Goal: Information Seeking & Learning: Find specific fact

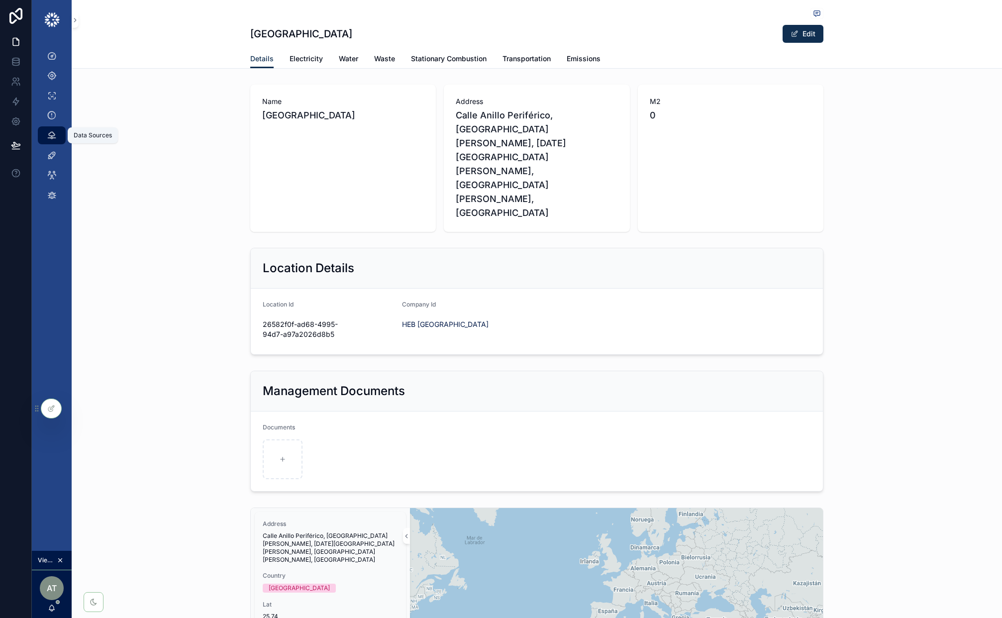
click at [52, 140] on icon "scrollable content" at bounding box center [52, 135] width 10 height 10
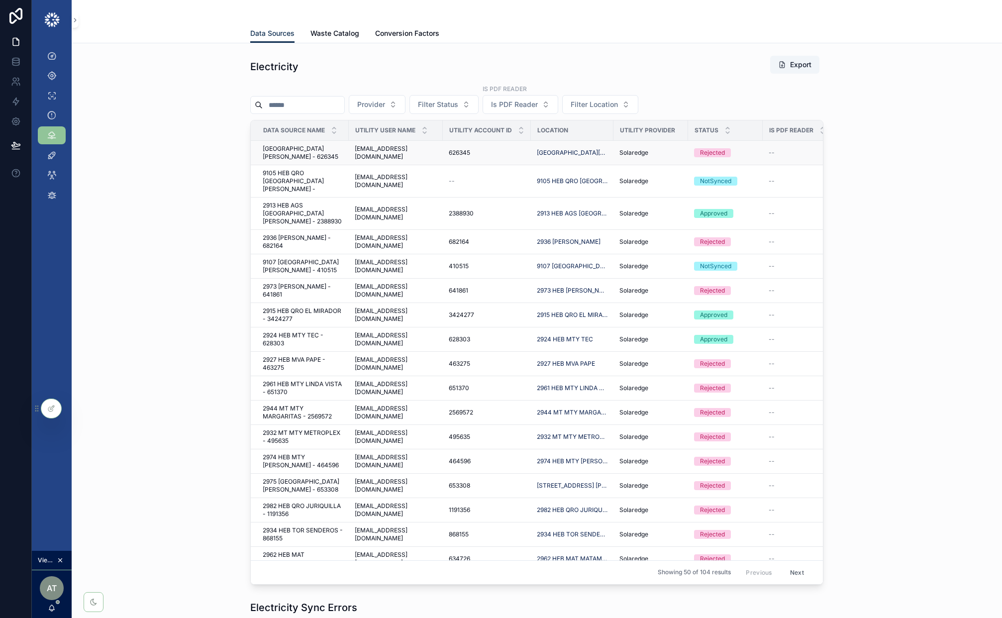
click at [481, 151] on div "626345 626345" at bounding box center [487, 153] width 76 height 8
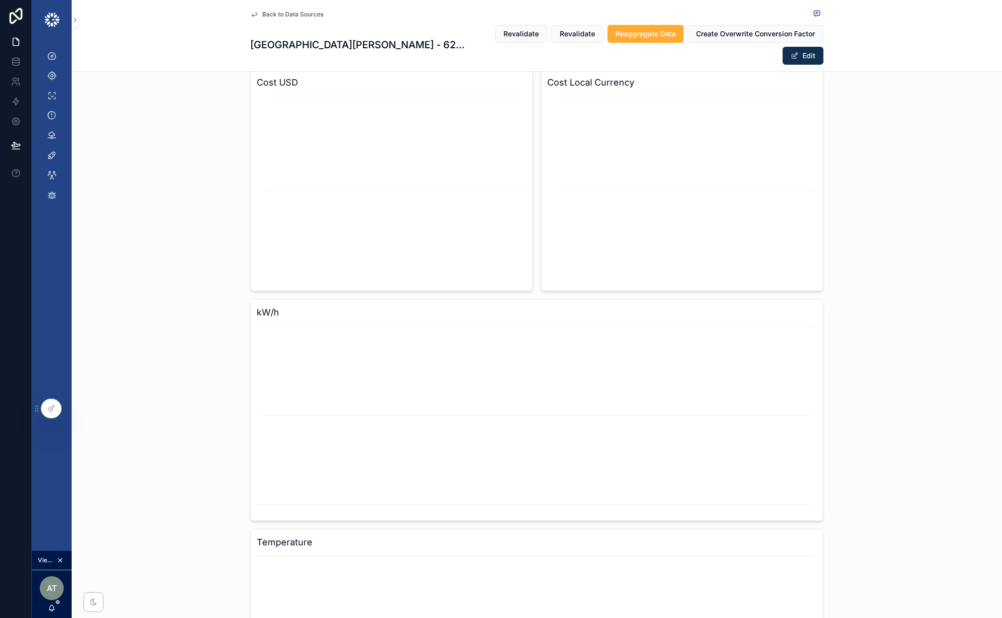
scroll to position [537, 0]
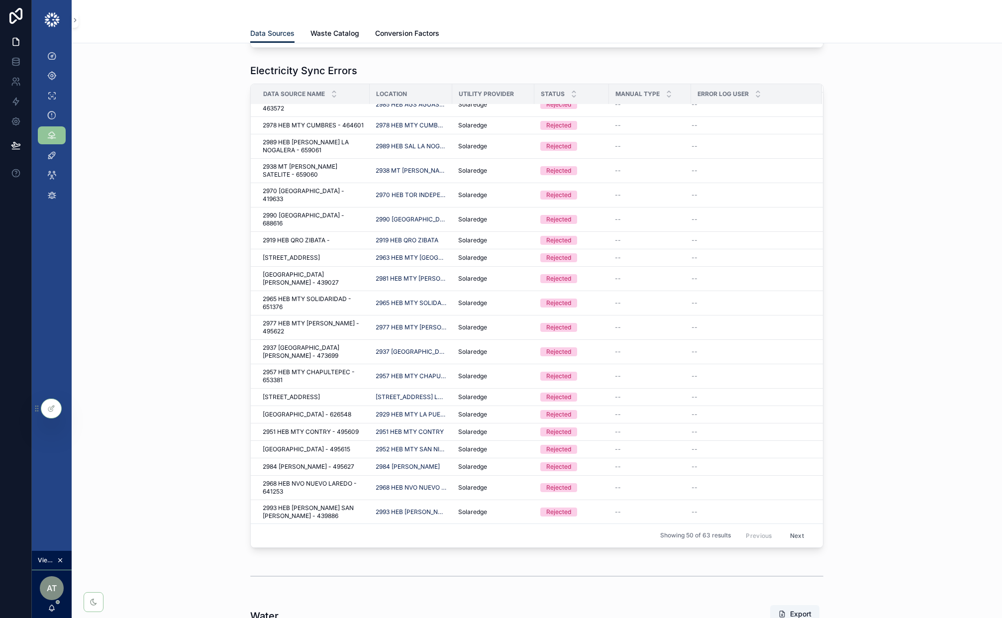
scroll to position [729, 0]
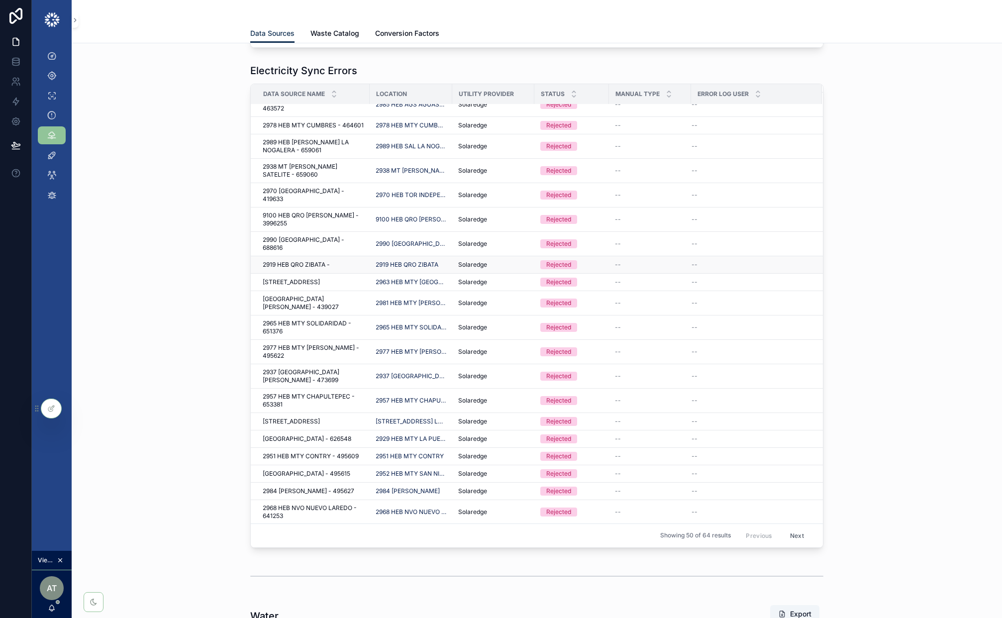
click at [583, 260] on div "Rejected" at bounding box center [571, 264] width 63 height 9
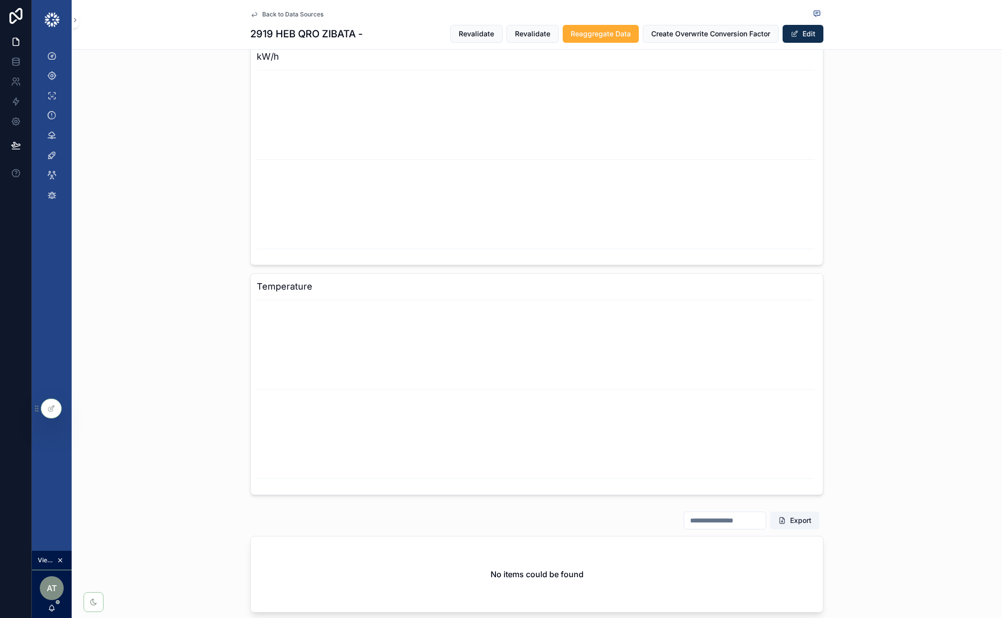
scroll to position [824, 0]
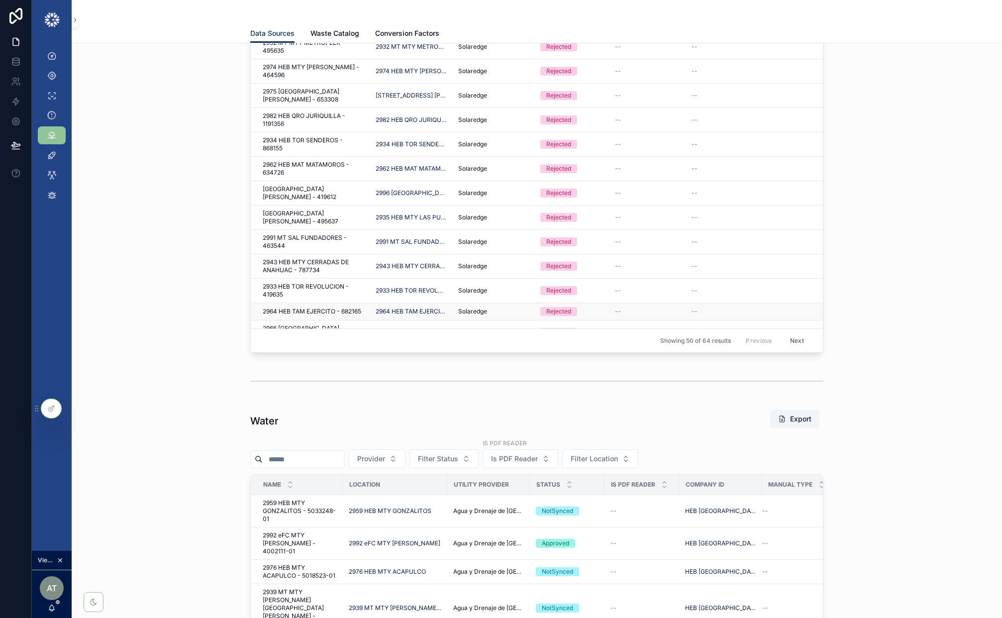
scroll to position [562, 0]
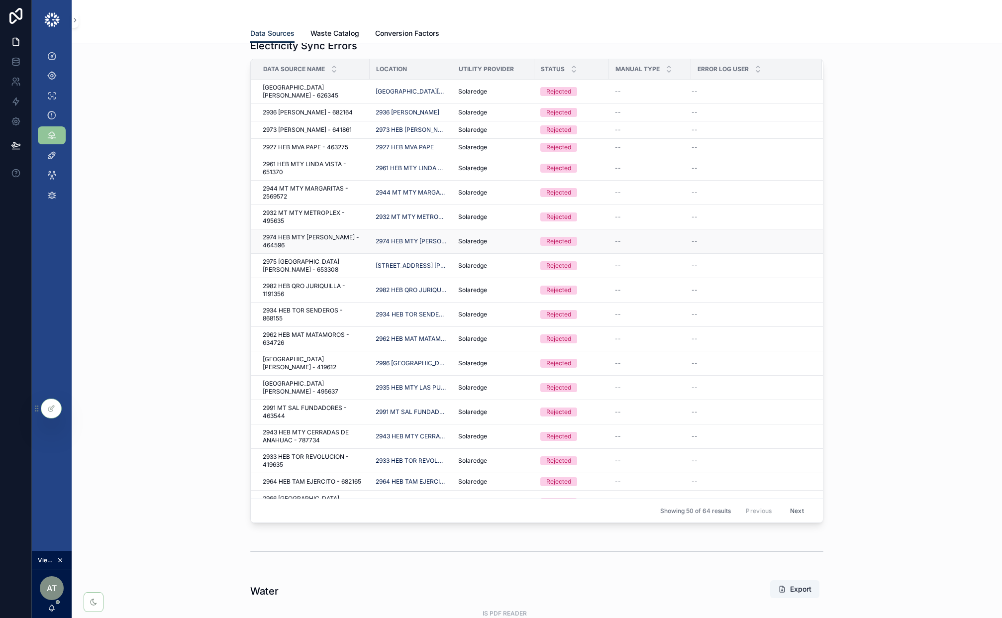
click at [505, 237] on div "Solaredge" at bounding box center [493, 241] width 70 height 8
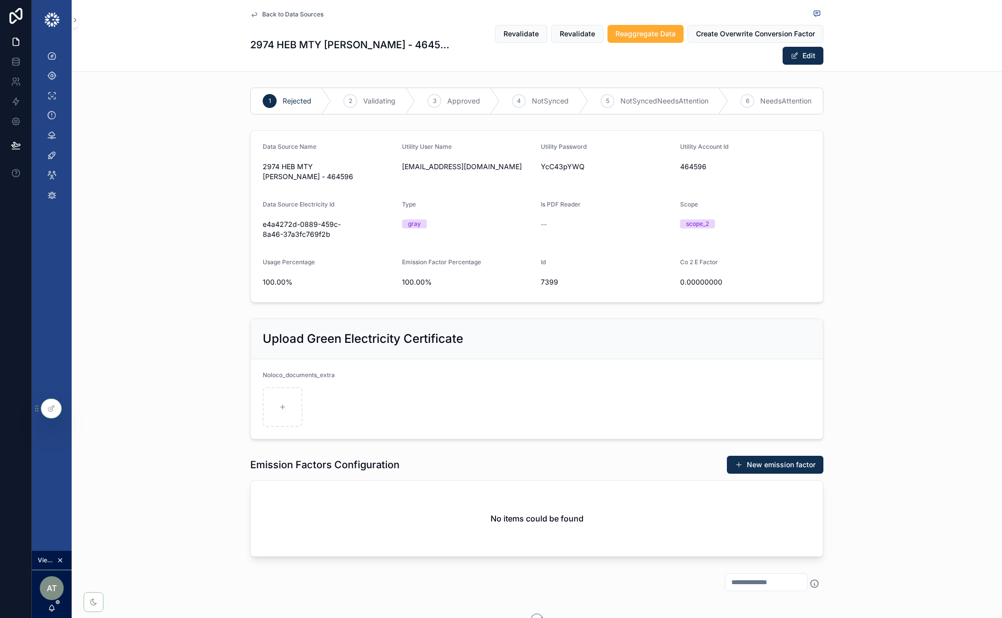
scroll to position [241, 0]
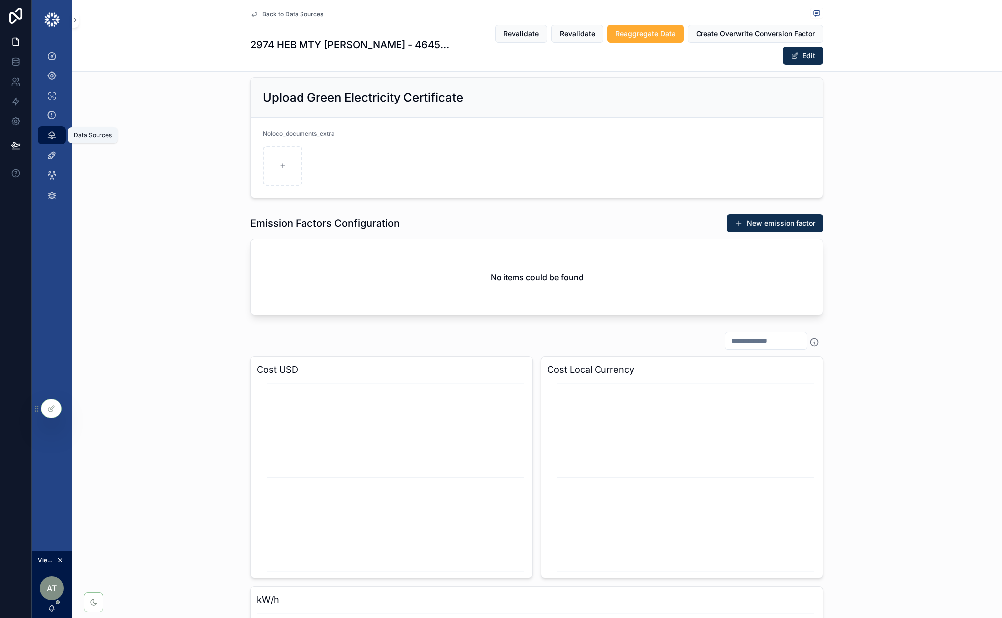
click at [49, 134] on icon "scrollable content" at bounding box center [52, 135] width 10 height 10
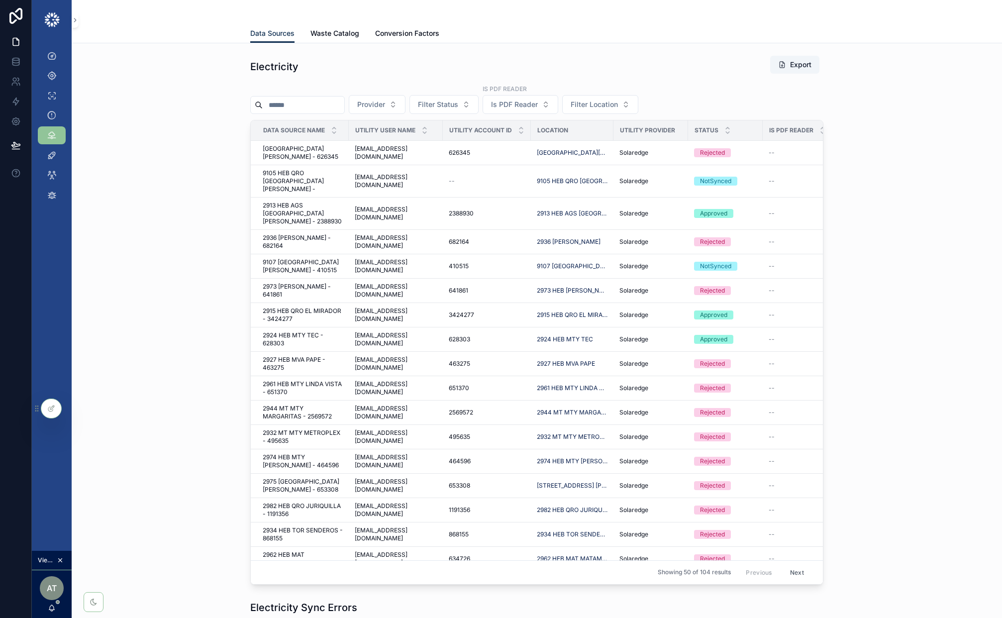
click at [296, 104] on input "scrollable content" at bounding box center [304, 105] width 82 height 14
paste input "**********"
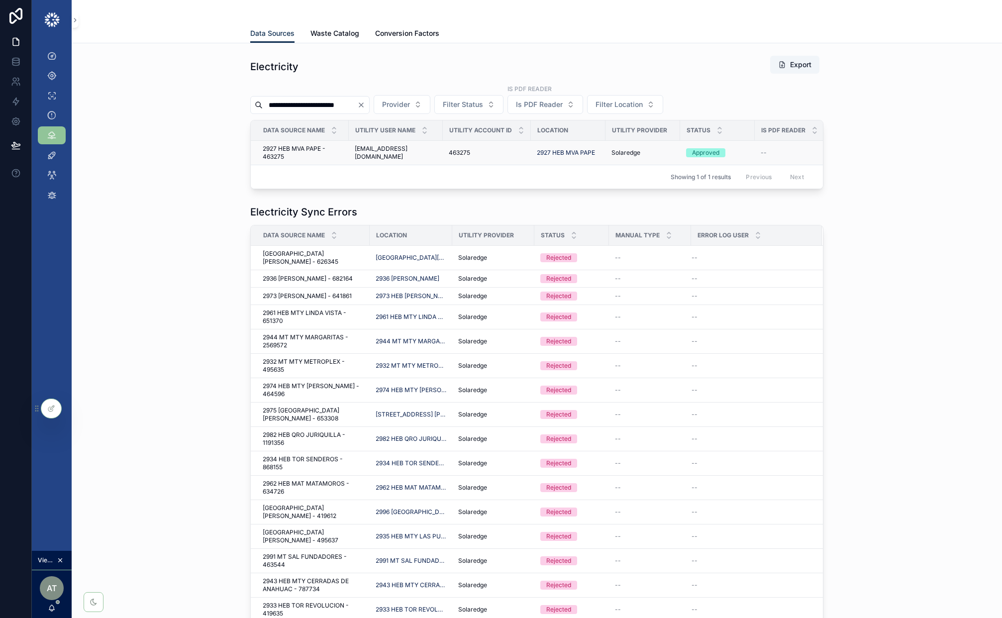
type input "**********"
click at [319, 160] on span "2927 HEB MVA PAPE - 463275" at bounding box center [303, 153] width 80 height 16
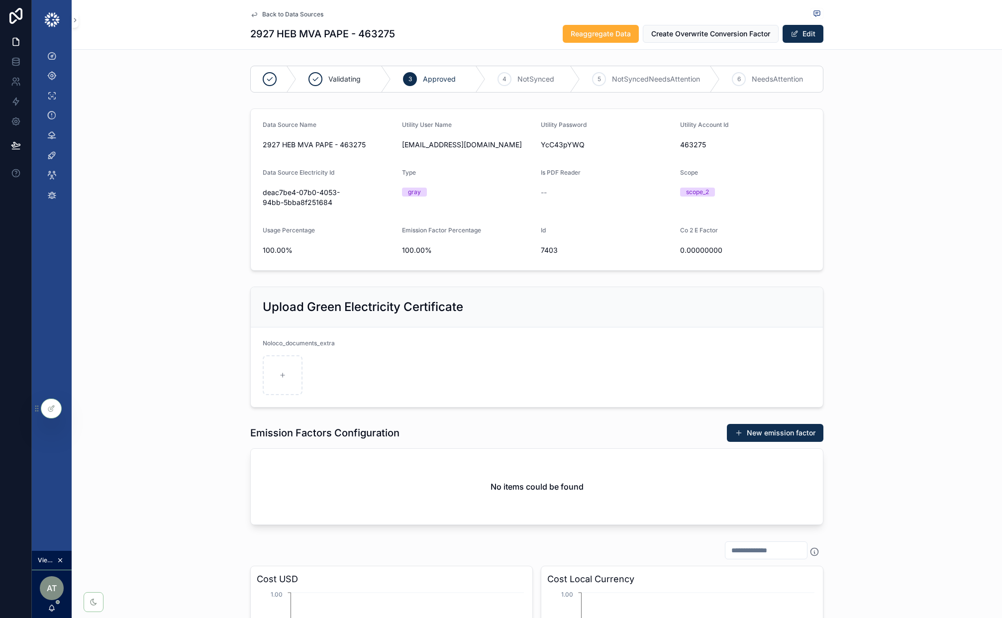
click at [296, 10] on span "Back to Data Sources" at bounding box center [292, 14] width 61 height 8
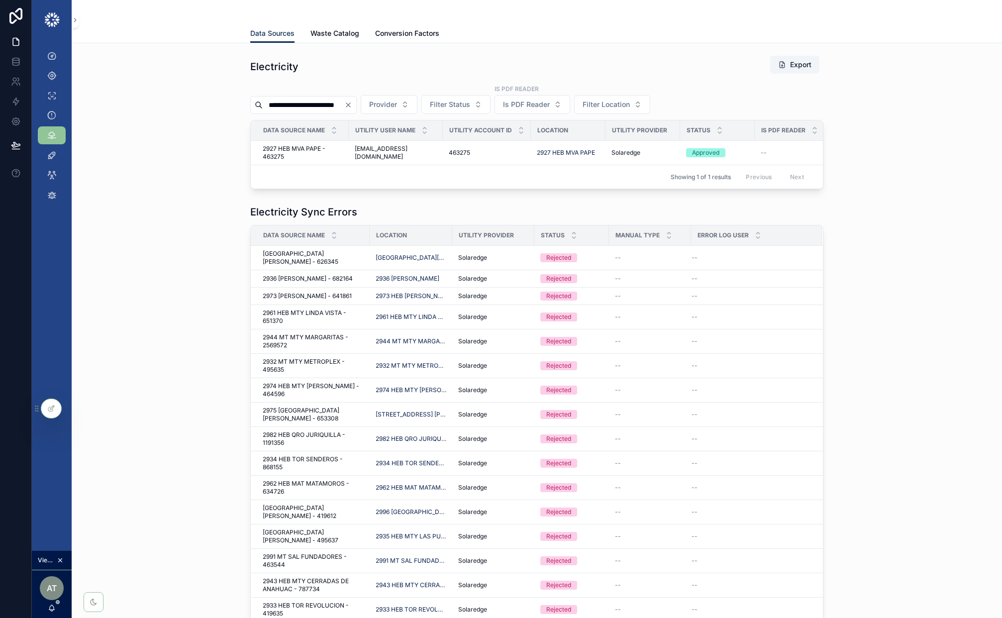
click at [308, 104] on input "**********" at bounding box center [304, 105] width 82 height 14
click at [330, 156] on span "2927 HEB MVA PAPE - 463275" at bounding box center [303, 153] width 80 height 16
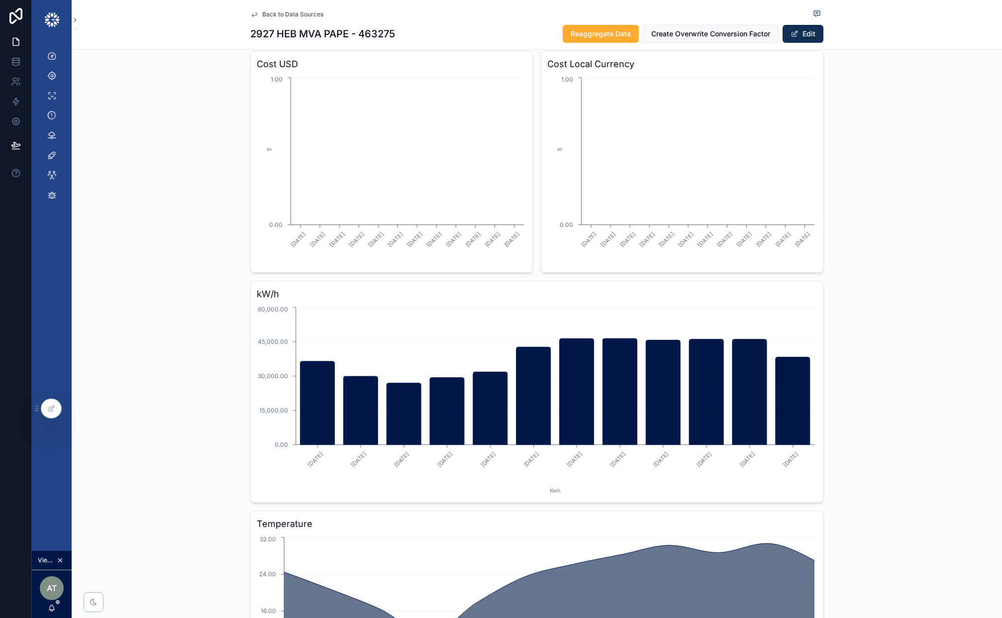
scroll to position [224, 0]
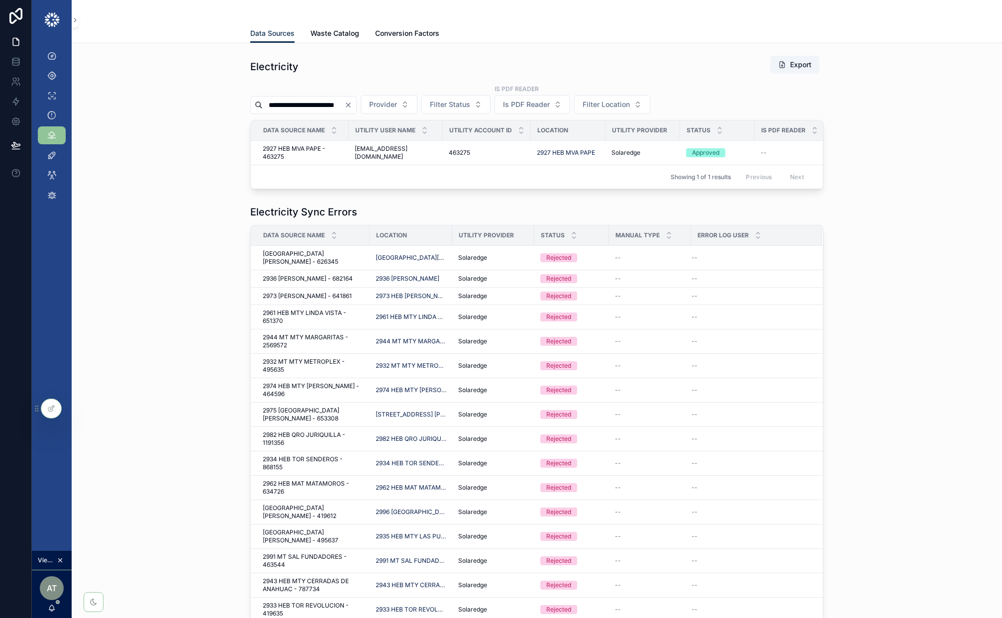
click at [350, 104] on icon "Clear" at bounding box center [348, 105] width 4 height 4
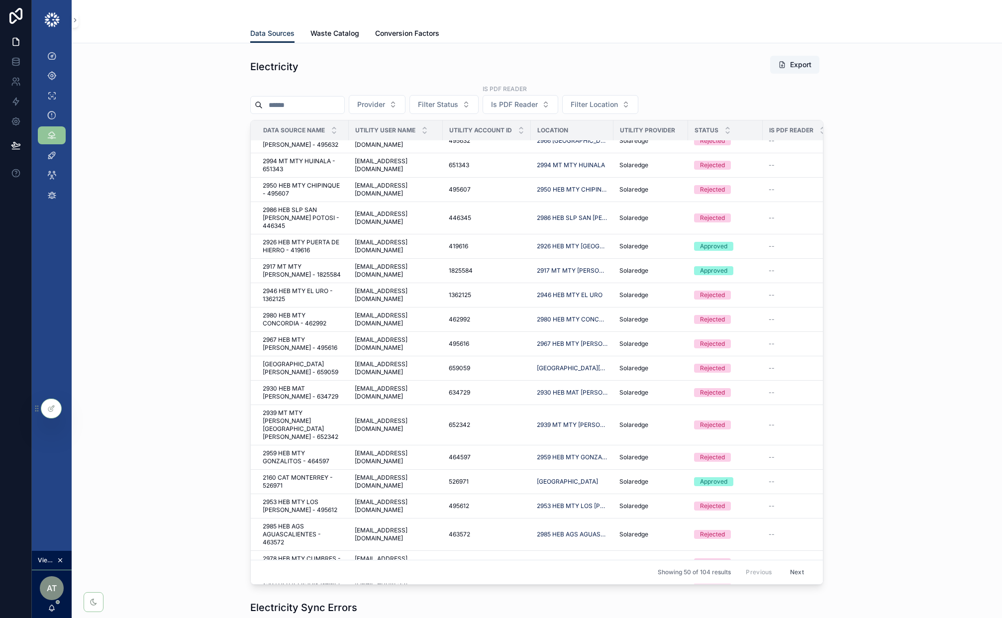
scroll to position [815, 0]
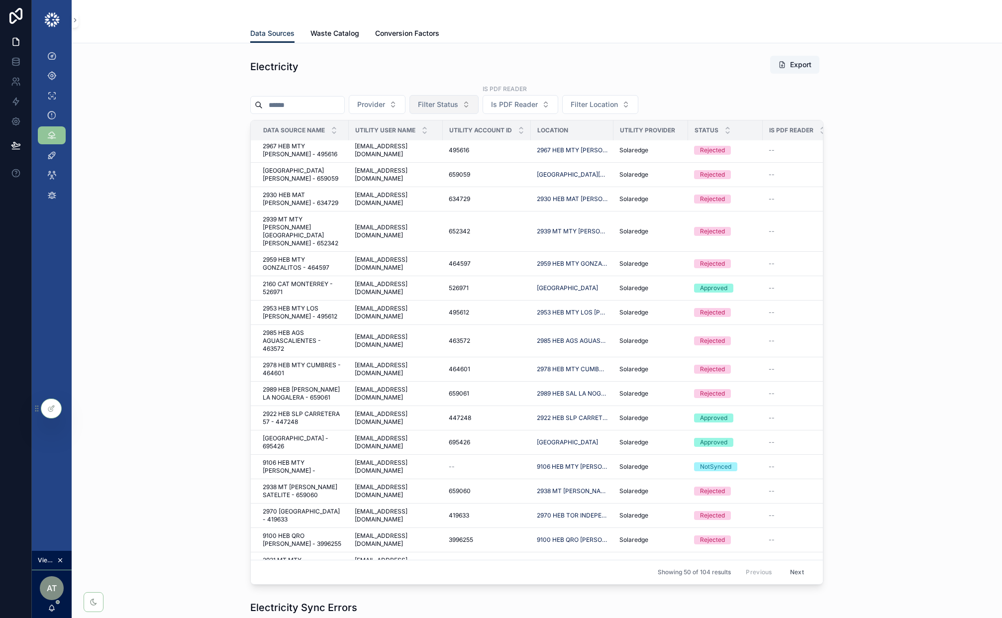
click at [458, 102] on span "Filter Status" at bounding box center [438, 104] width 40 height 10
click at [458, 177] on div "Approved" at bounding box center [456, 177] width 119 height 16
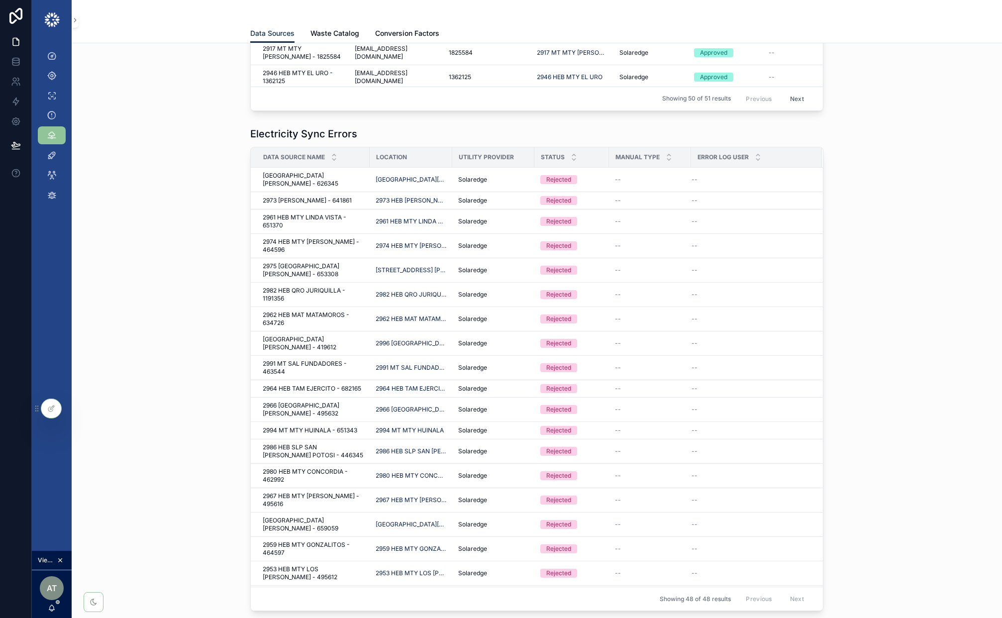
scroll to position [466, 0]
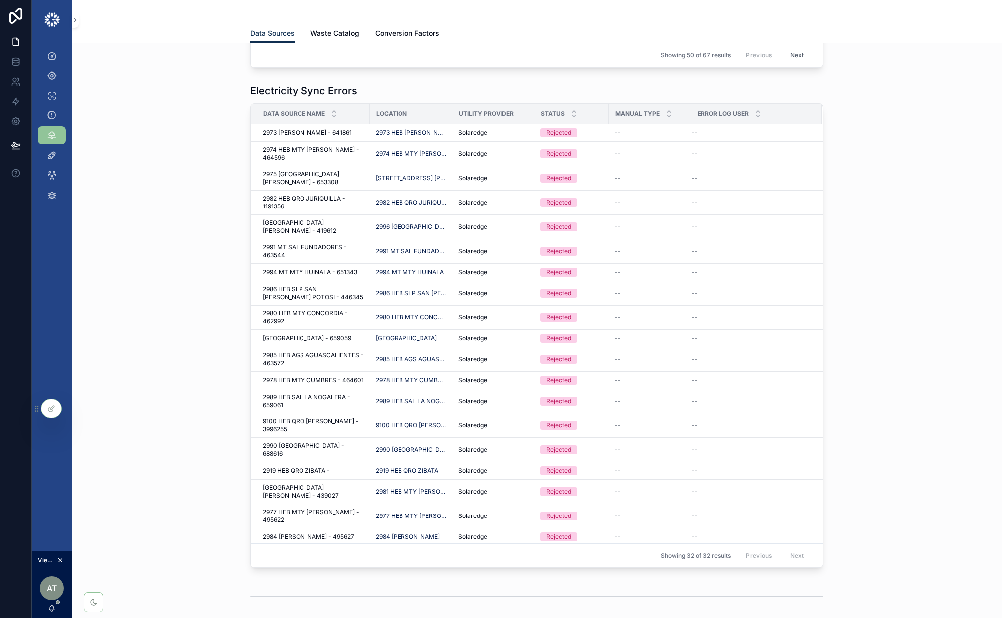
scroll to position [483, 0]
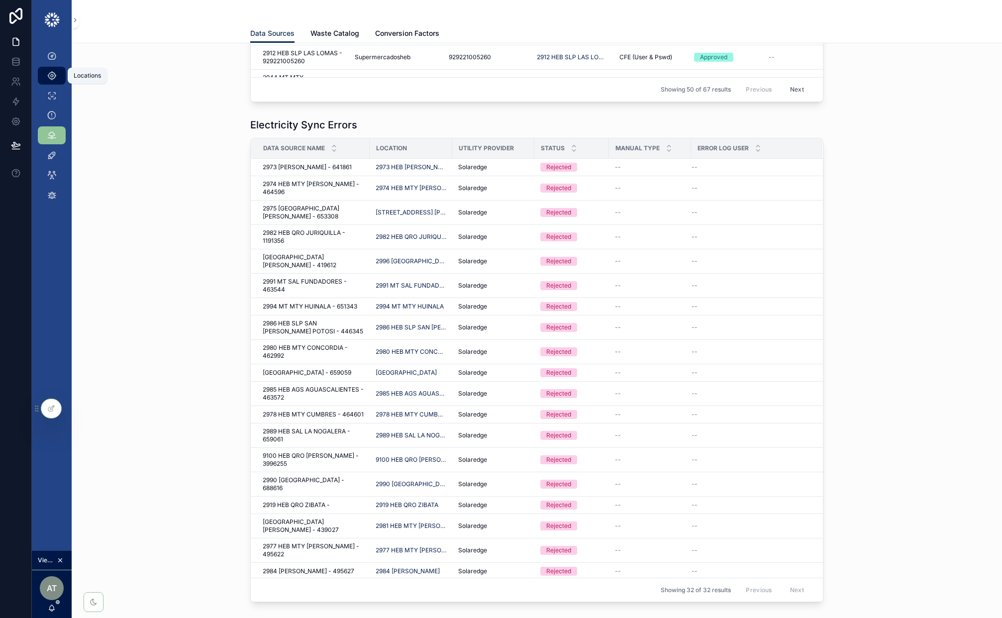
click at [50, 76] on icon "scrollable content" at bounding box center [52, 76] width 10 height 10
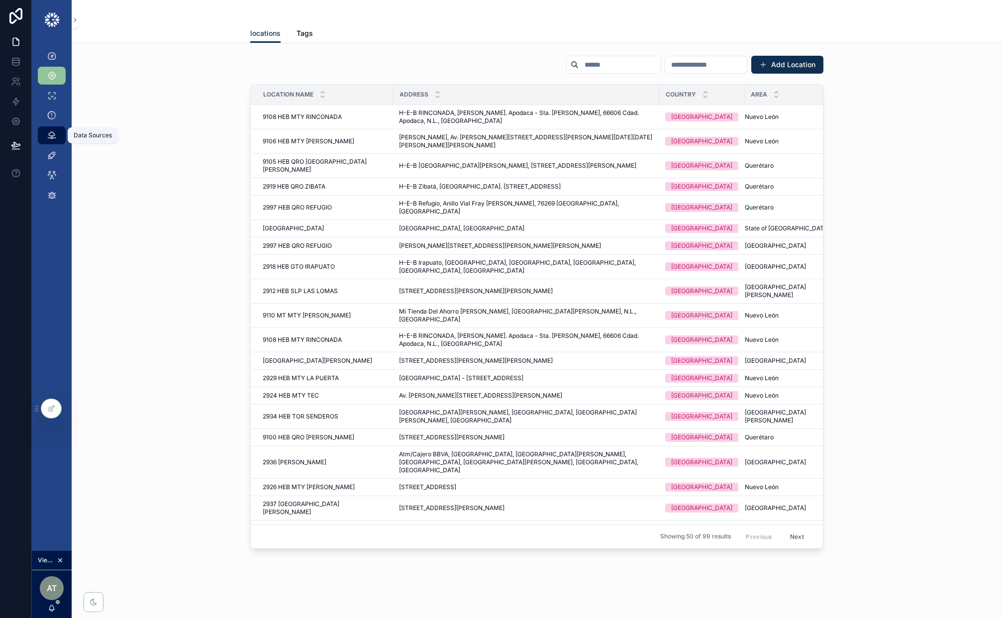
click at [49, 137] on icon "scrollable content" at bounding box center [52, 135] width 10 height 10
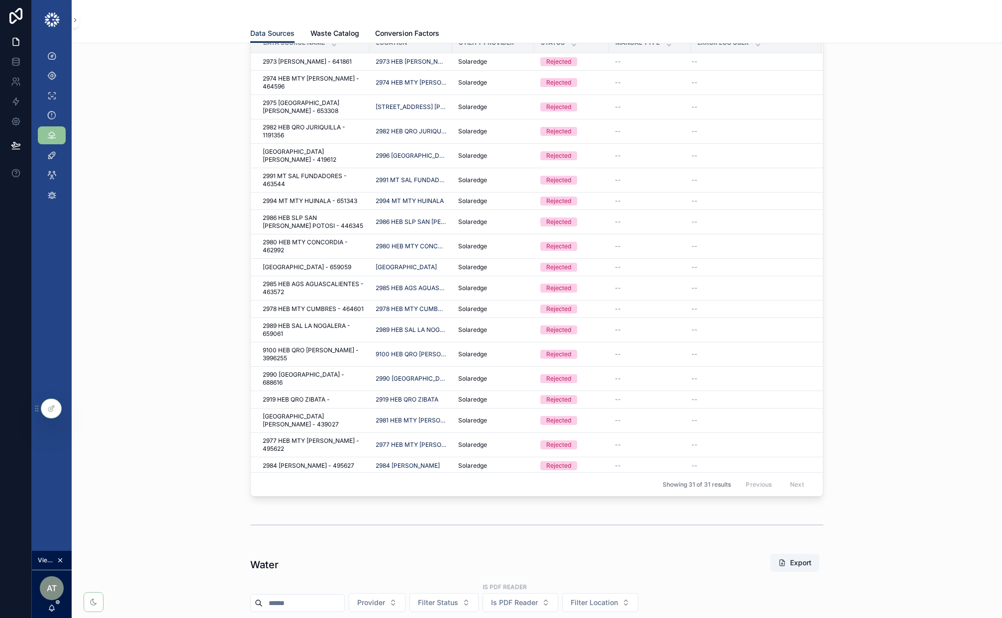
scroll to position [646, 0]
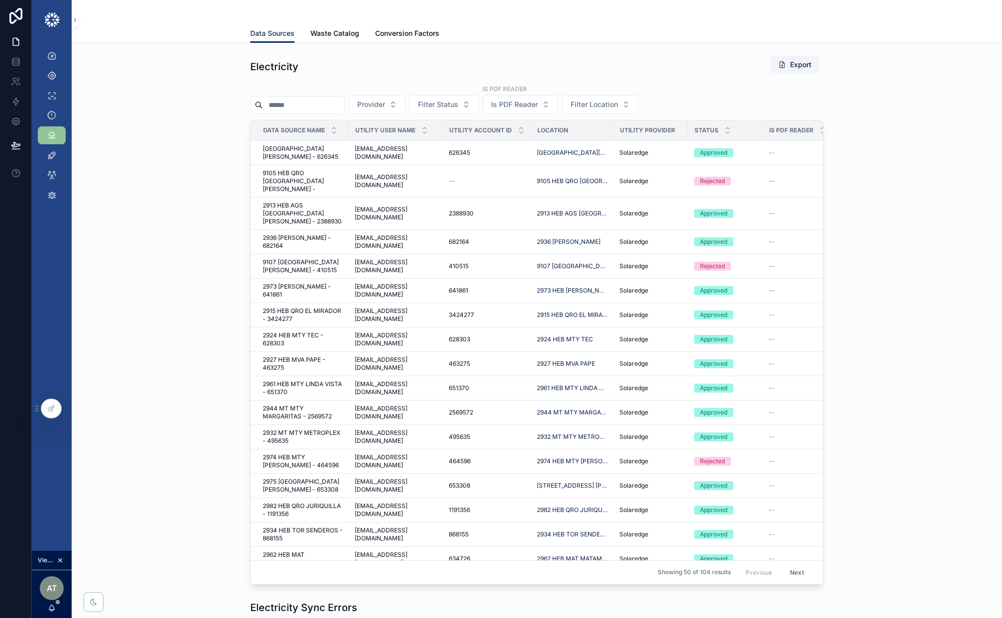
click at [318, 105] on input "scrollable content" at bounding box center [304, 105] width 82 height 14
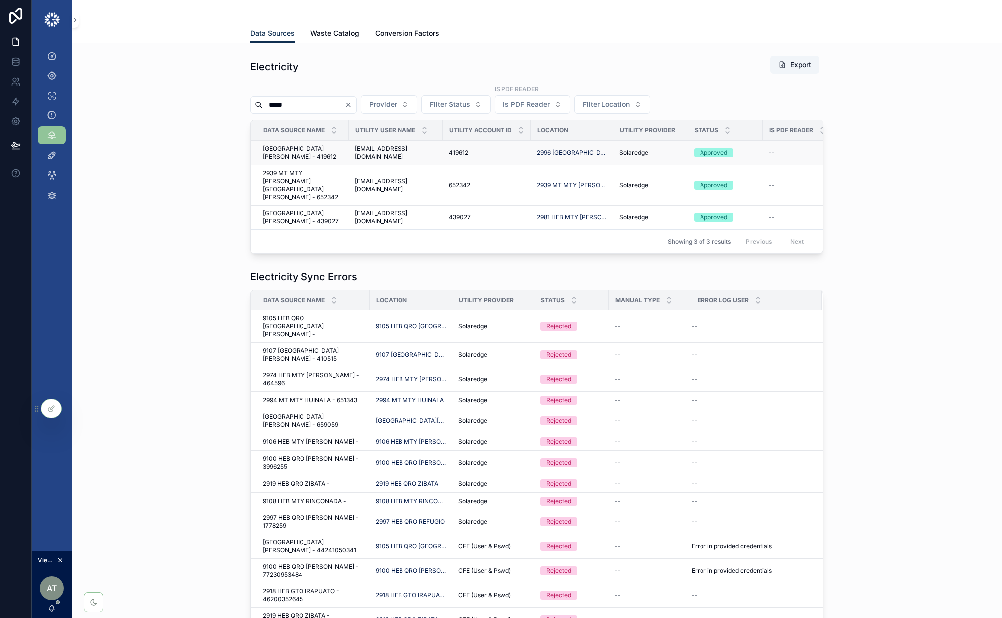
type input "*****"
click at [323, 154] on span "[GEOGRAPHIC_DATA][PERSON_NAME] - 419612" at bounding box center [303, 153] width 80 height 16
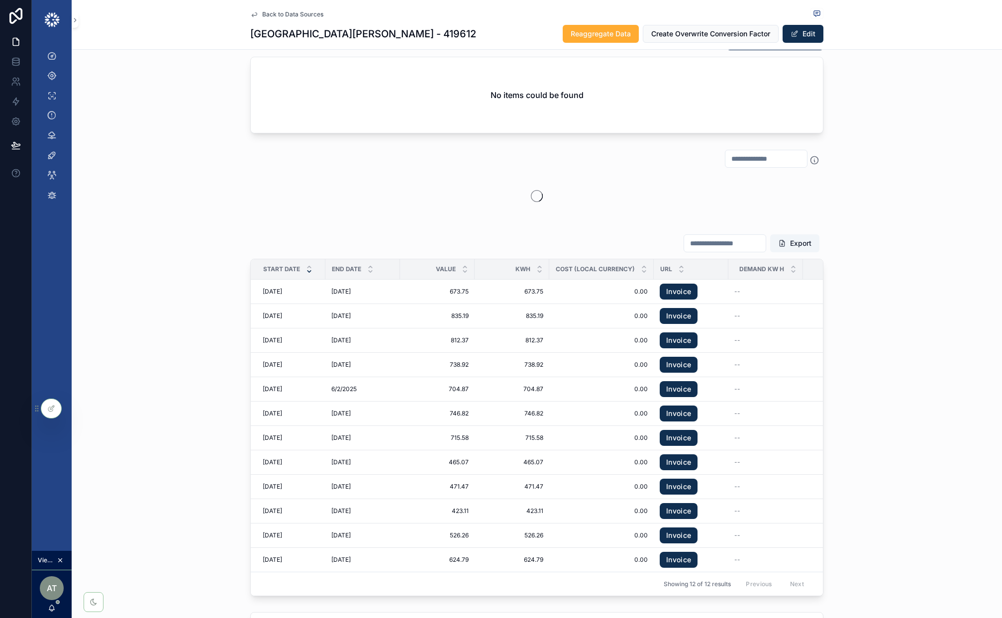
scroll to position [512, 0]
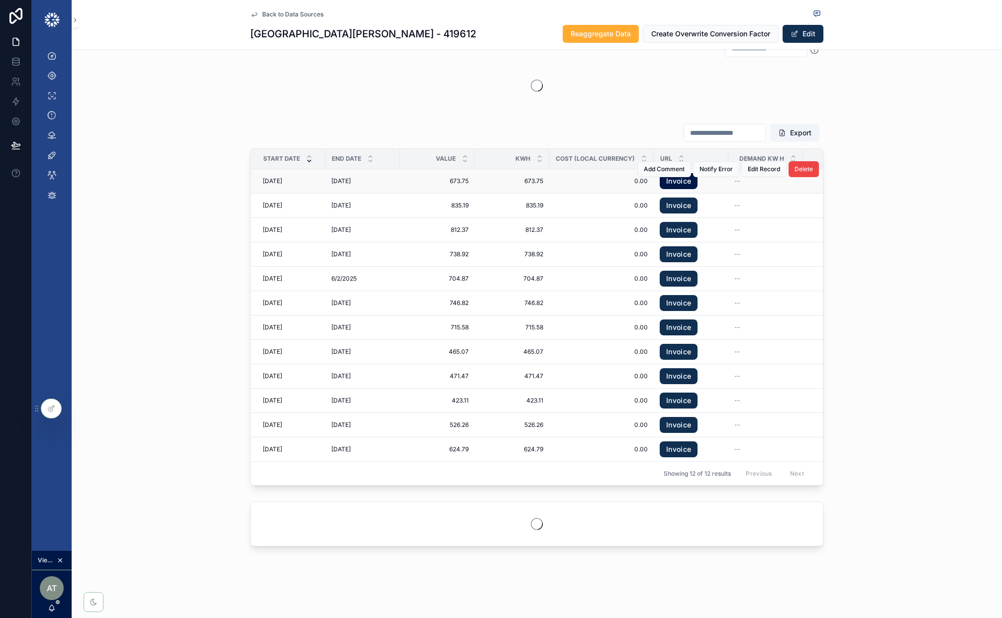
click at [688, 184] on link "Invoice" at bounding box center [679, 181] width 38 height 16
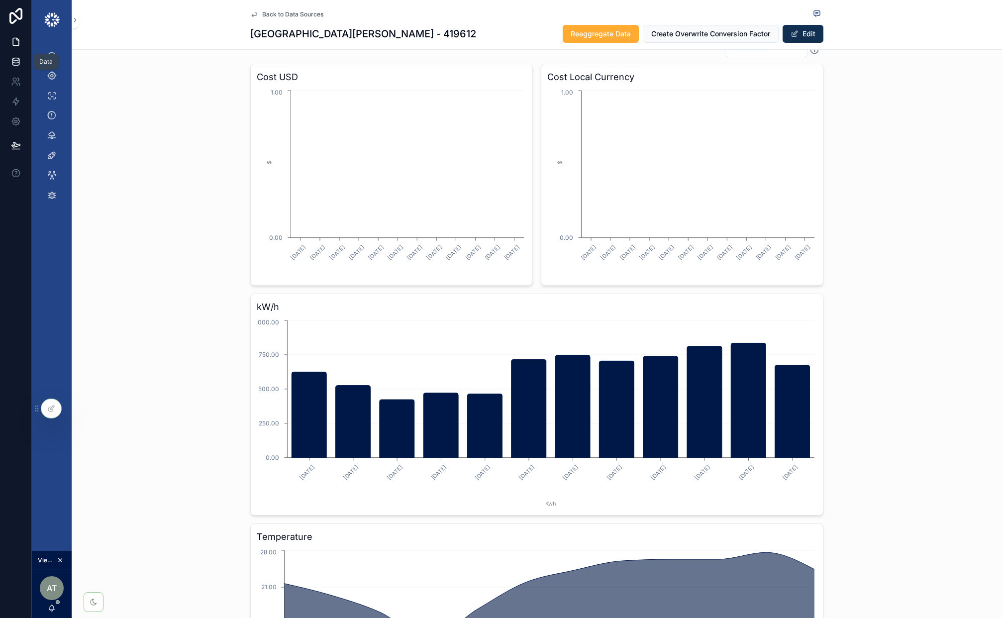
click at [14, 61] on icon at bounding box center [16, 62] width 10 height 10
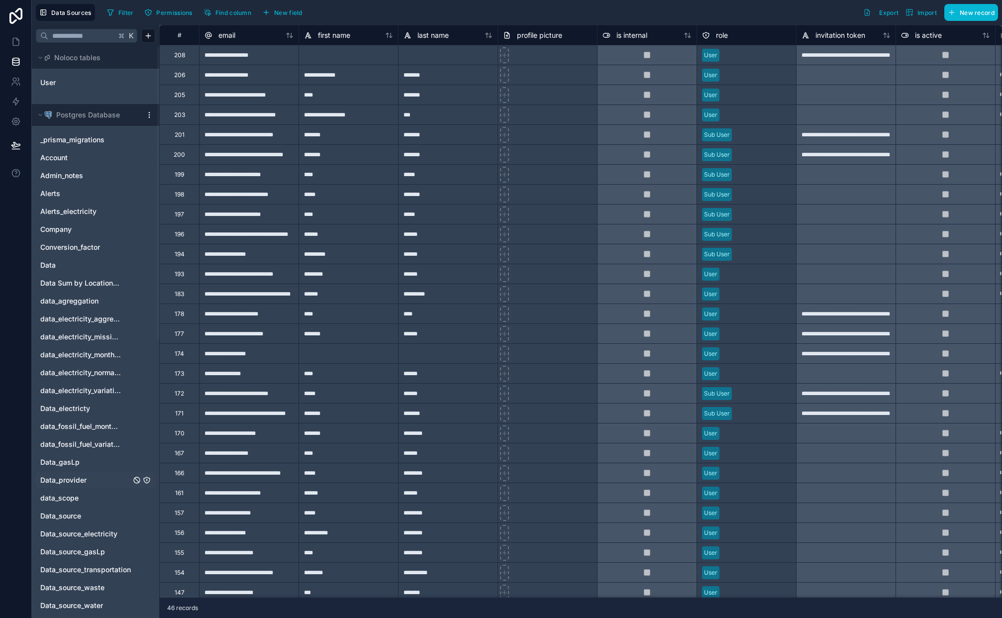
click at [92, 477] on link "Data_provider" at bounding box center [85, 480] width 91 height 10
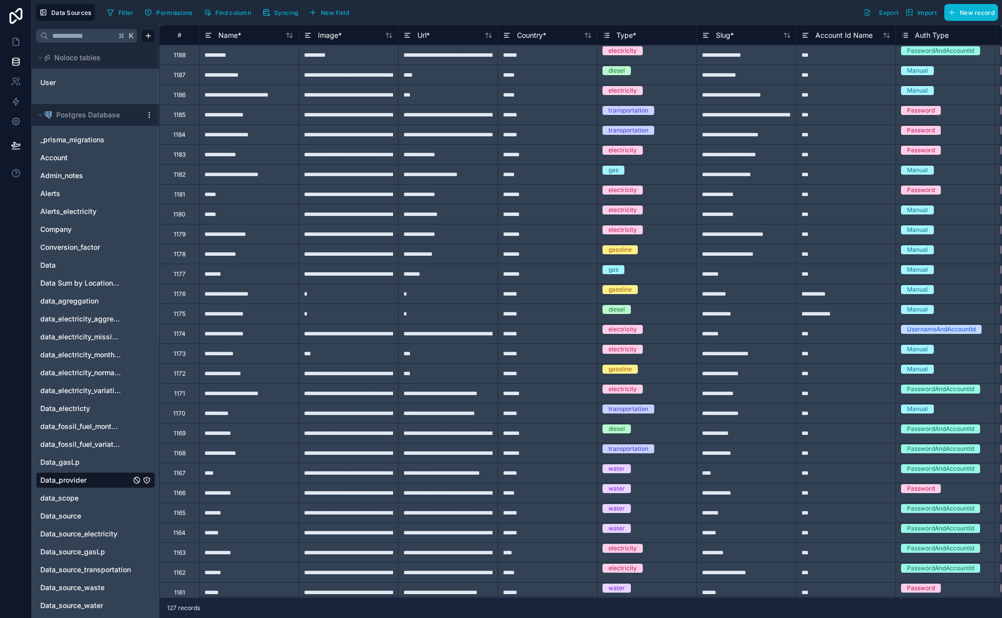
click at [163, 54] on div "1188" at bounding box center [179, 55] width 40 height 20
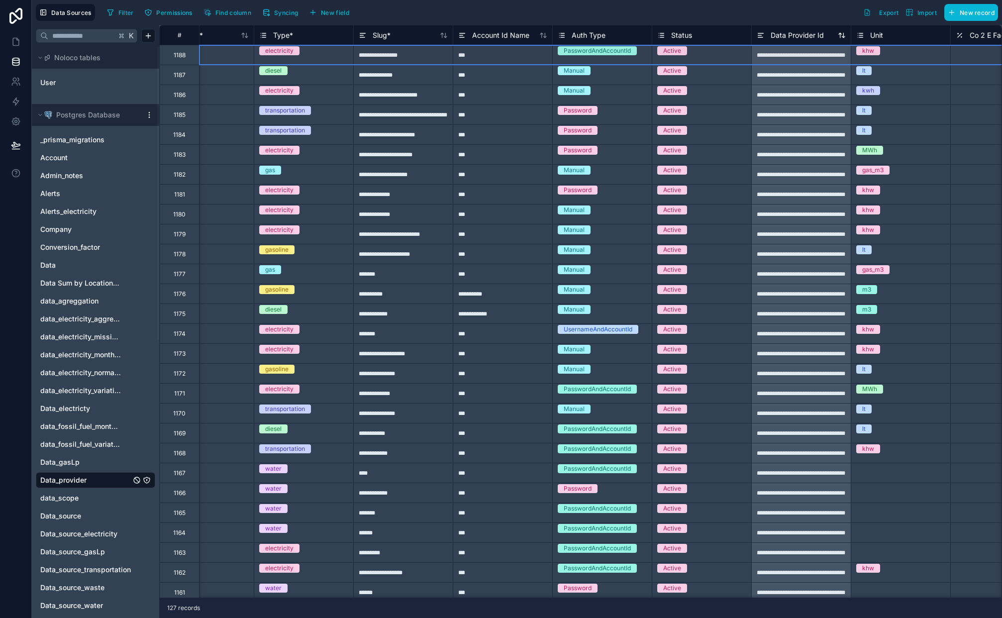
scroll to position [0, 362]
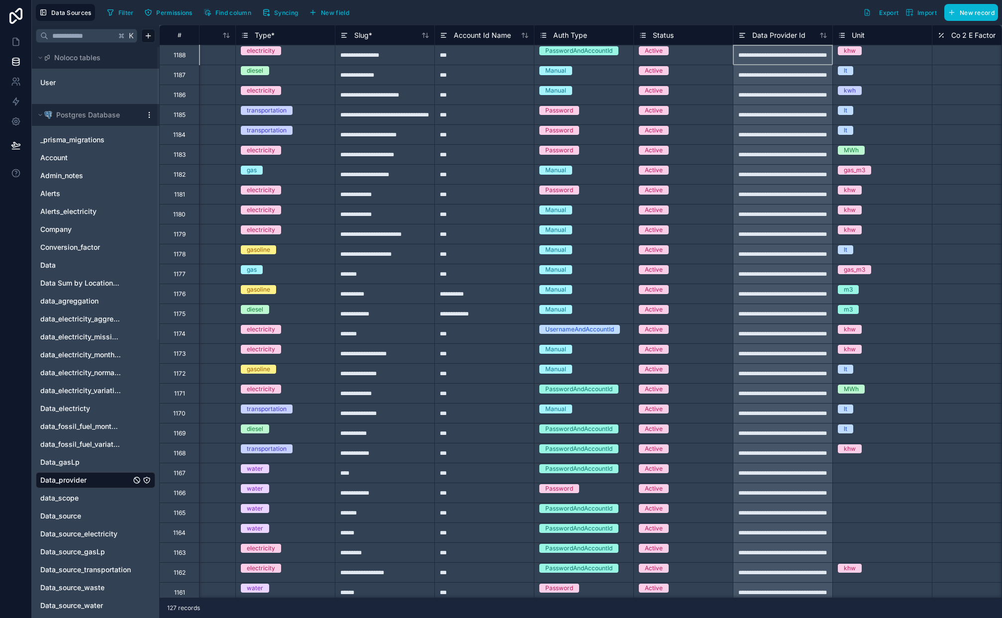
click at [789, 62] on div "**********" at bounding box center [782, 55] width 99 height 20
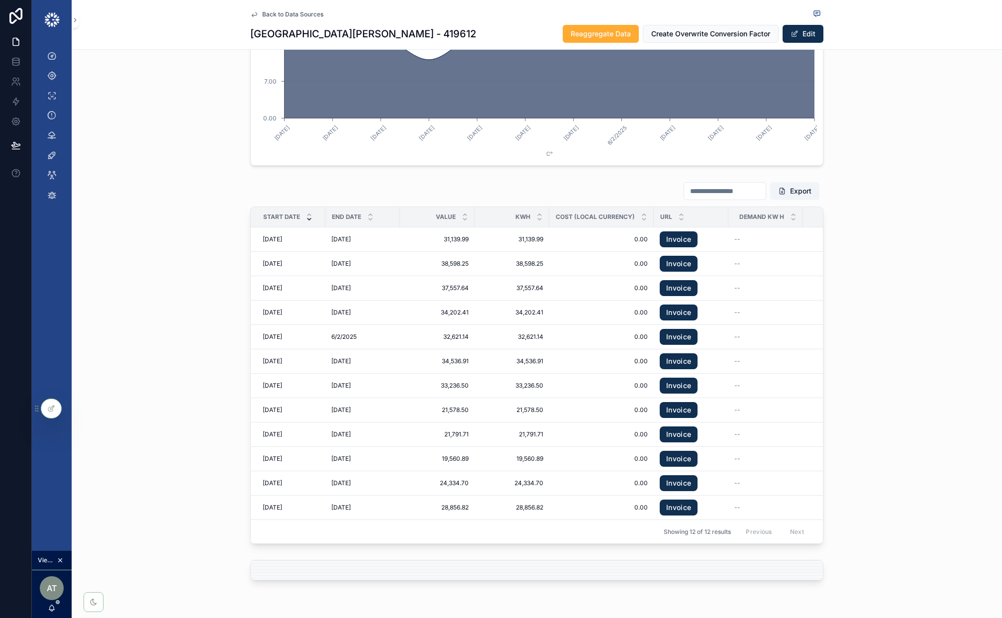
scroll to position [1092, 0]
click at [687, 244] on link "Invoice" at bounding box center [679, 239] width 38 height 16
